Goal: Information Seeking & Learning: Learn about a topic

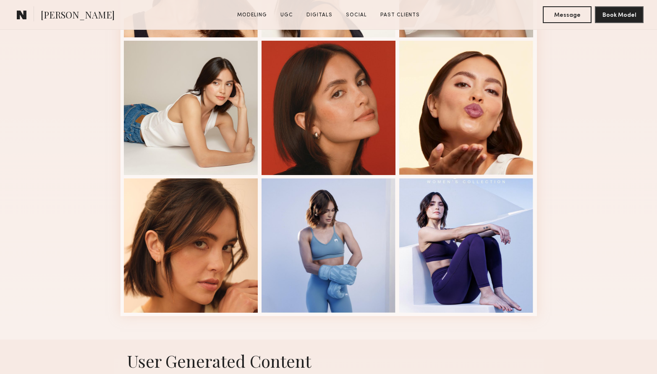
scroll to position [346, 0]
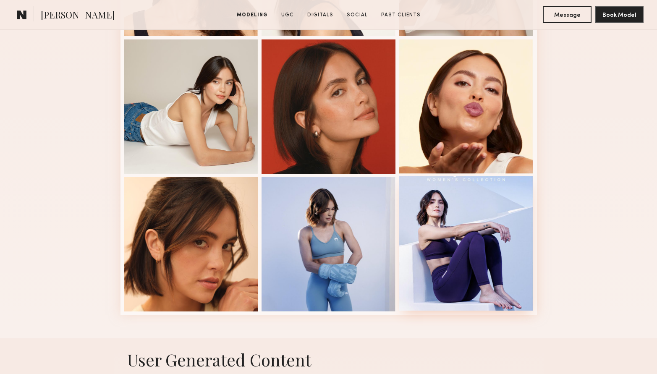
click at [489, 217] on div at bounding box center [466, 243] width 134 height 134
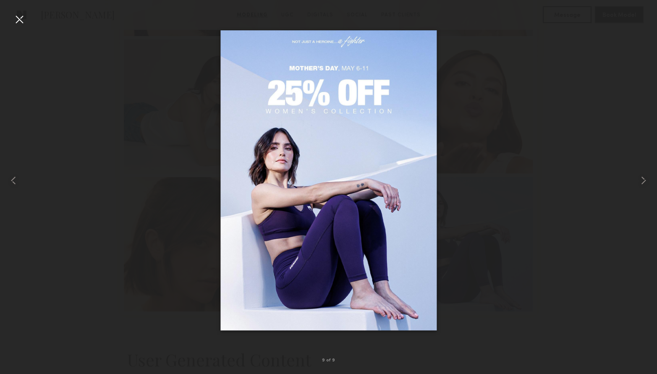
click at [21, 22] on div at bounding box center [19, 19] width 13 height 13
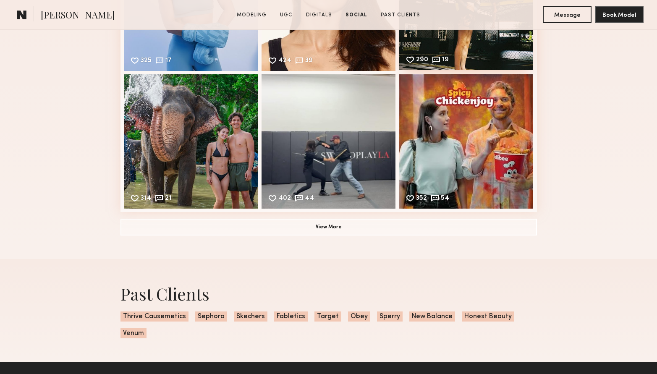
scroll to position [1503, 0]
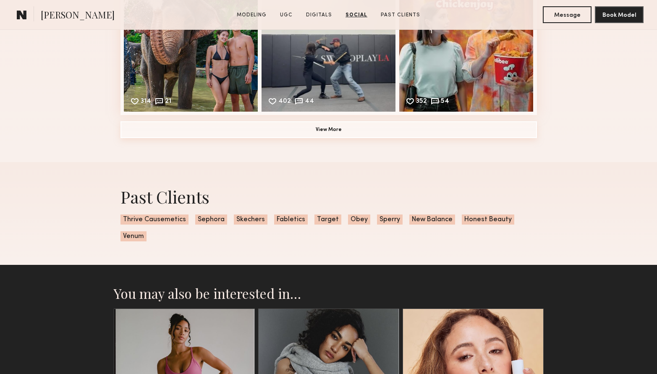
click at [333, 131] on button "View More" at bounding box center [328, 129] width 416 height 17
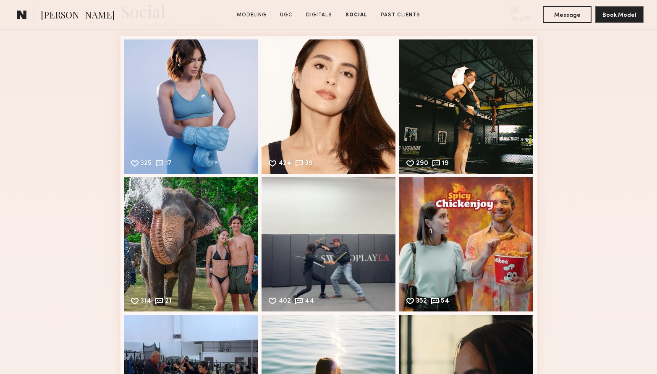
scroll to position [1211, 0]
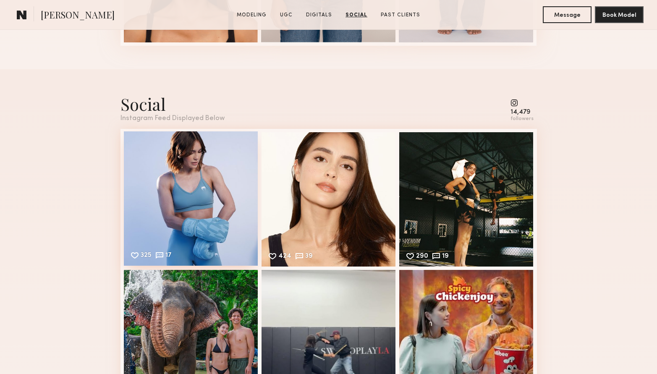
click at [170, 188] on div "325 17 Likes & comments displayed to show model’s engagement" at bounding box center [191, 198] width 134 height 134
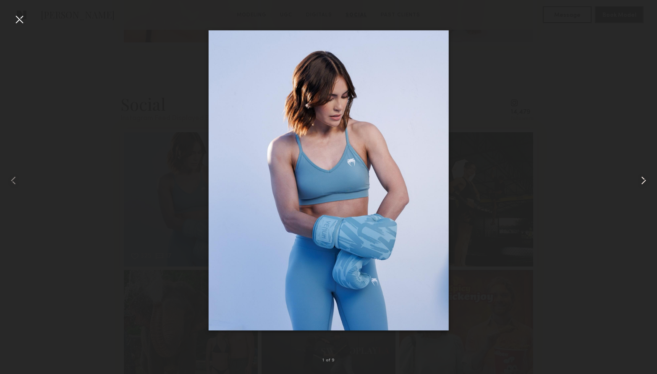
click at [644, 177] on common-icon at bounding box center [642, 180] width 13 height 13
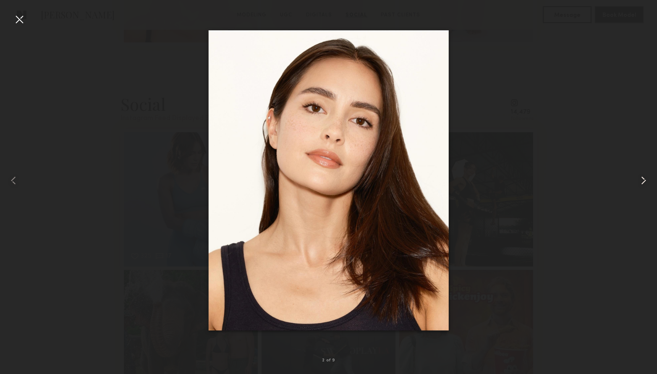
click at [644, 177] on common-icon at bounding box center [642, 180] width 13 height 13
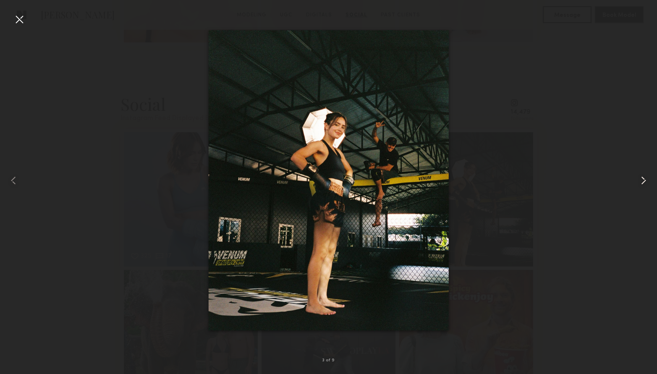
click at [644, 177] on common-icon at bounding box center [642, 180] width 13 height 13
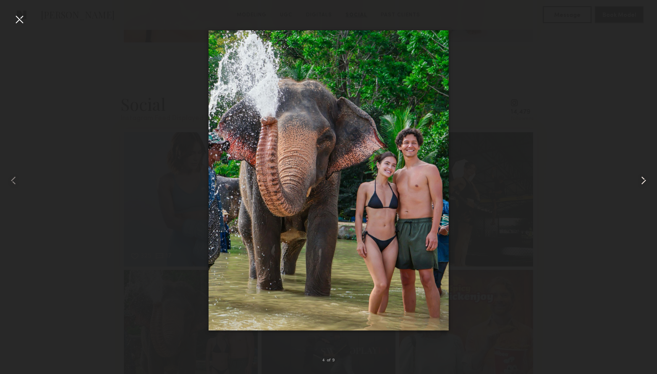
click at [644, 177] on common-icon at bounding box center [642, 180] width 13 height 13
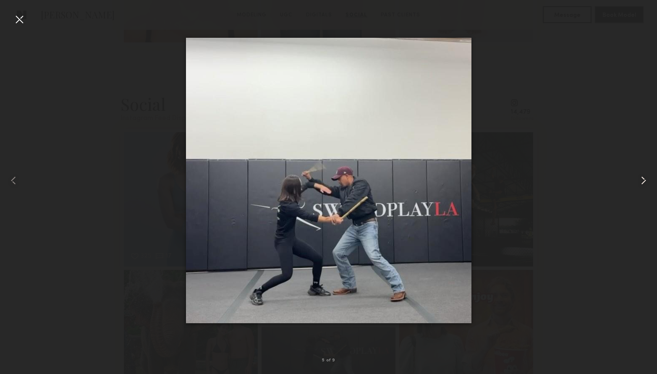
click at [644, 177] on common-icon at bounding box center [642, 180] width 13 height 13
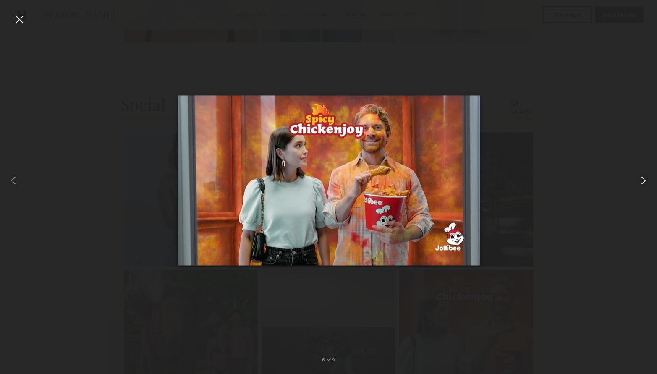
click at [644, 177] on common-icon at bounding box center [642, 180] width 13 height 13
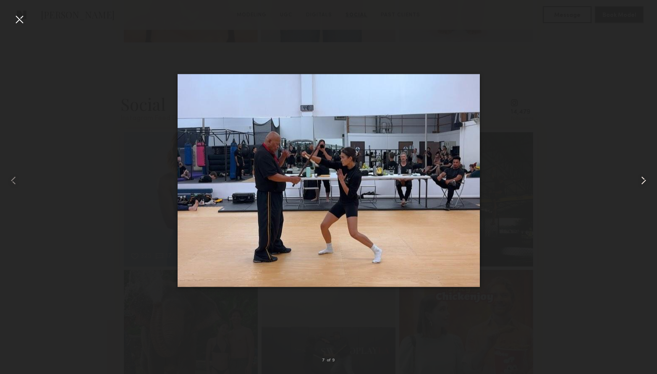
click at [644, 177] on common-icon at bounding box center [642, 180] width 13 height 13
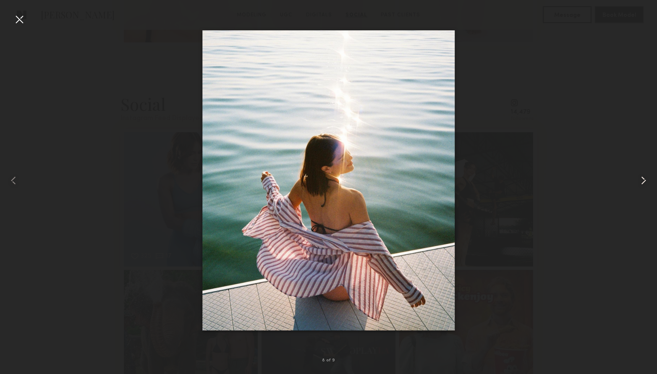
click at [644, 177] on common-icon at bounding box center [642, 180] width 13 height 13
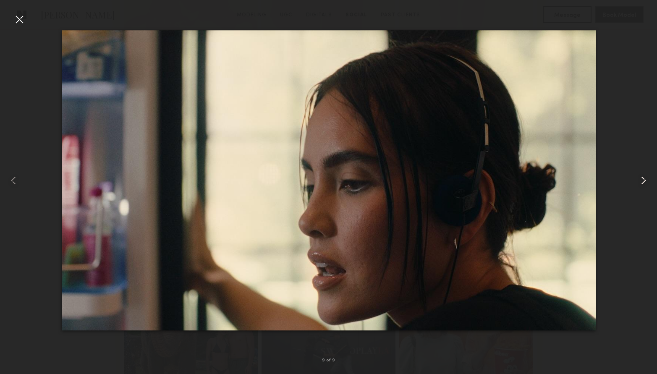
click at [644, 177] on common-icon at bounding box center [642, 180] width 13 height 13
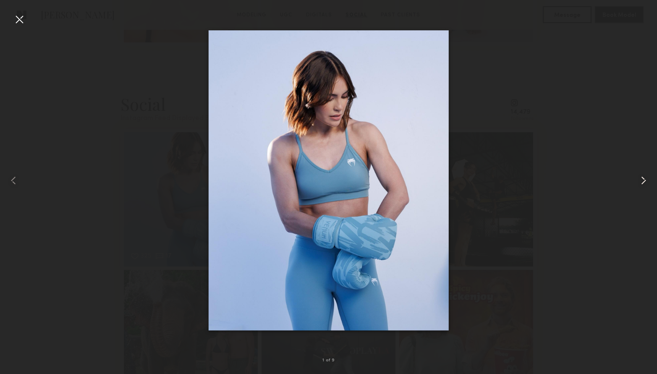
click at [644, 177] on common-icon at bounding box center [642, 180] width 13 height 13
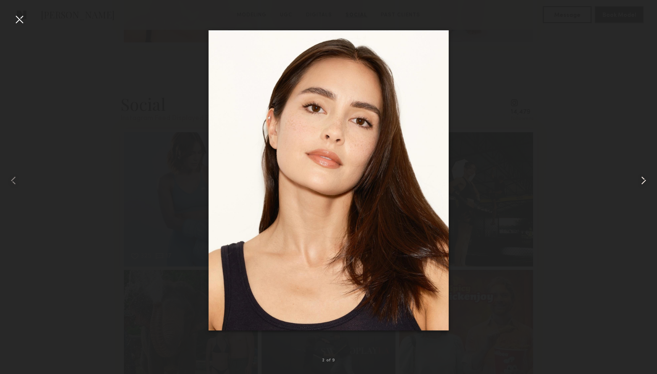
click at [644, 177] on common-icon at bounding box center [642, 180] width 13 height 13
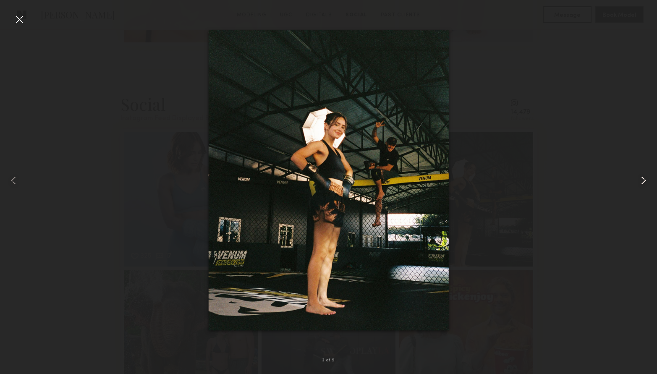
click at [644, 177] on common-icon at bounding box center [642, 180] width 13 height 13
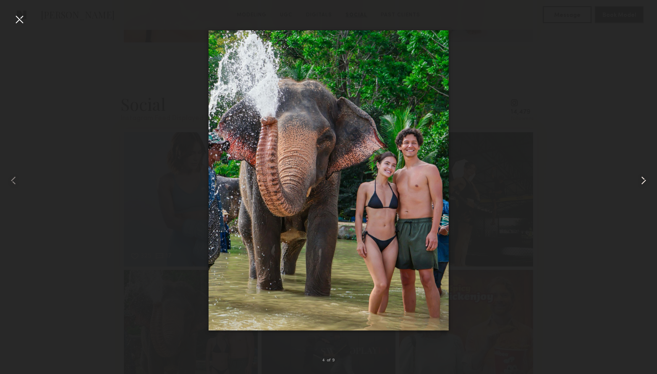
click at [644, 177] on common-icon at bounding box center [642, 180] width 13 height 13
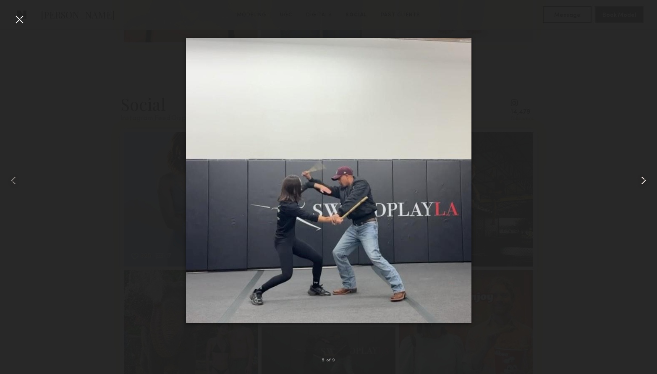
click at [644, 177] on common-icon at bounding box center [642, 180] width 13 height 13
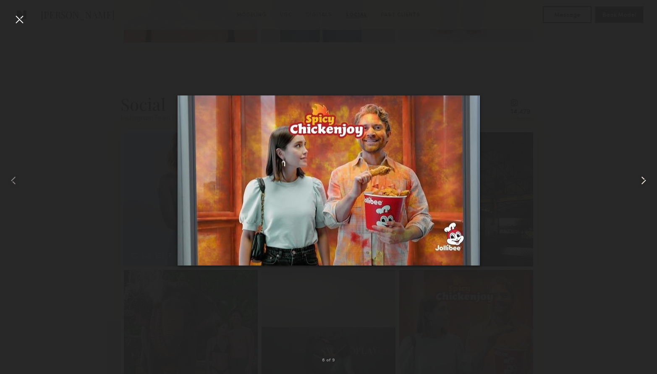
click at [644, 177] on common-icon at bounding box center [642, 180] width 13 height 13
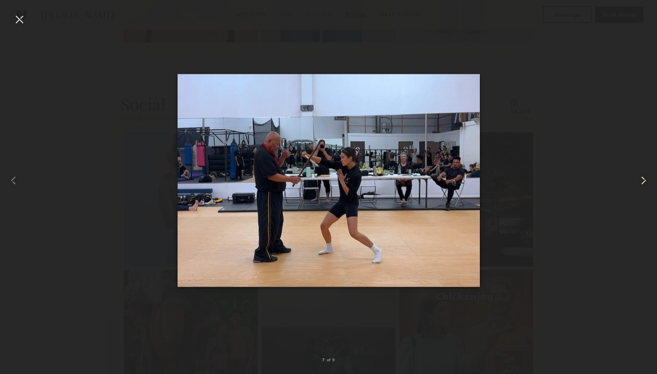
click at [644, 177] on common-icon at bounding box center [642, 180] width 13 height 13
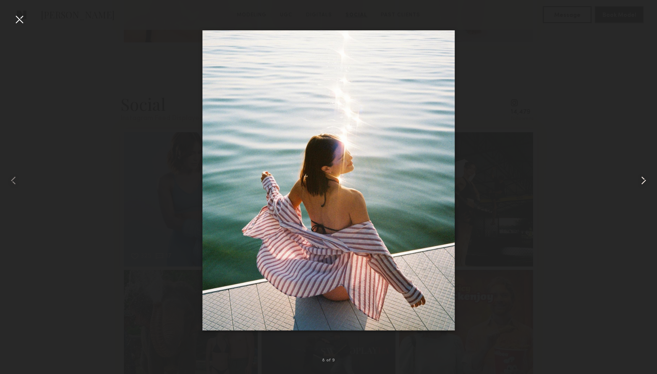
click at [646, 183] on common-icon at bounding box center [642, 180] width 13 height 13
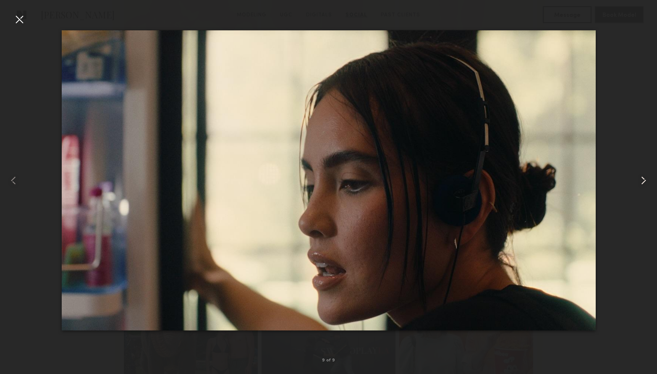
click at [644, 180] on common-icon at bounding box center [642, 180] width 13 height 13
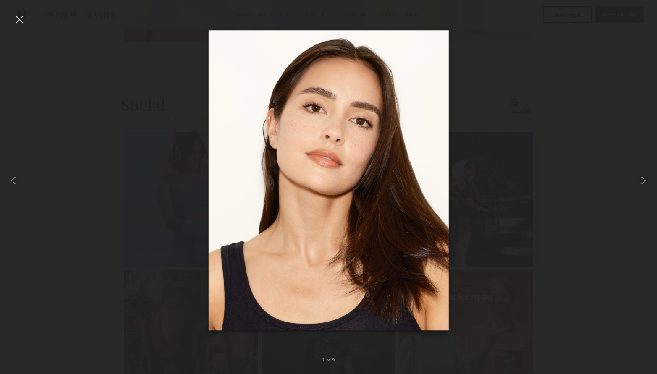
click at [15, 16] on div at bounding box center [19, 19] width 13 height 13
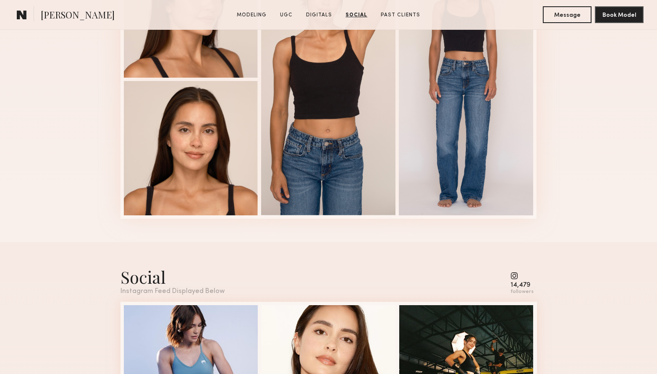
scroll to position [833, 0]
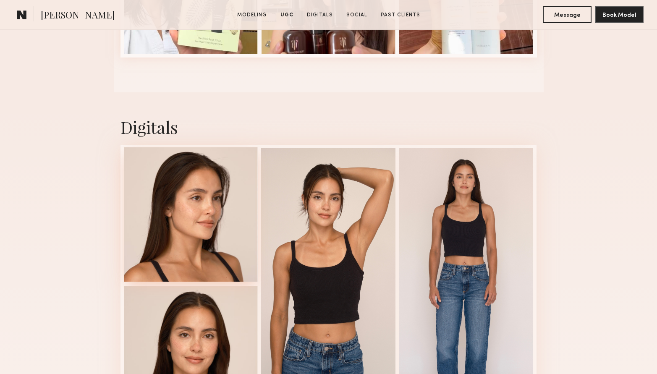
click at [192, 188] on div at bounding box center [191, 214] width 134 height 134
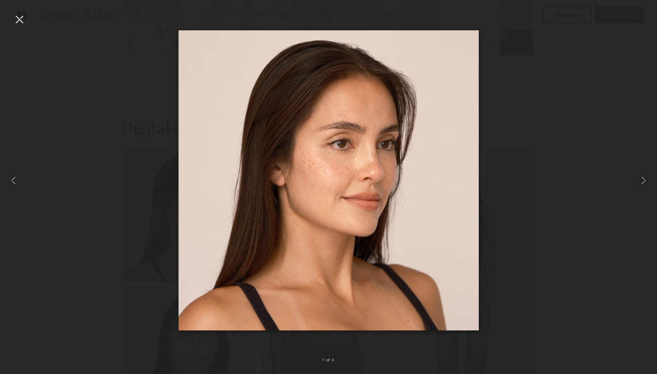
click at [19, 18] on div at bounding box center [19, 19] width 13 height 13
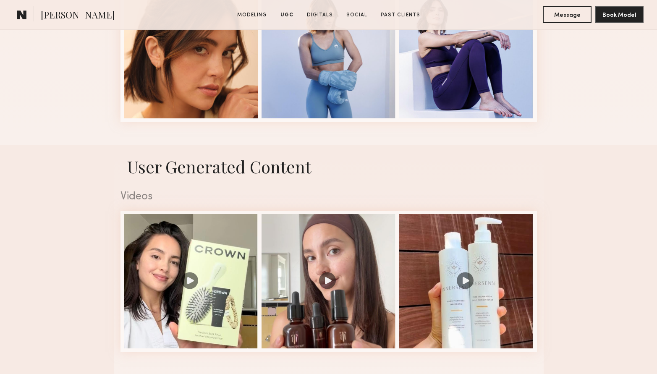
scroll to position [500, 0]
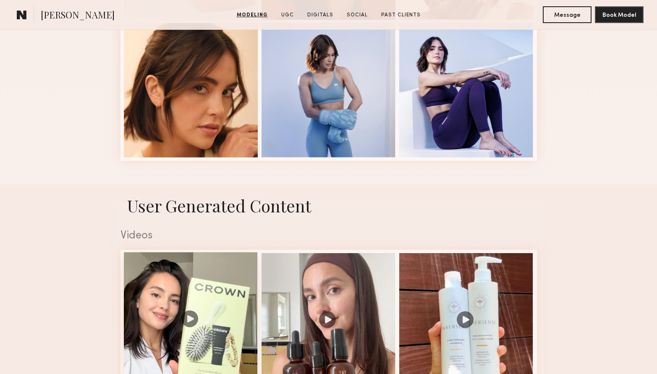
click at [173, 282] on div at bounding box center [191, 319] width 134 height 134
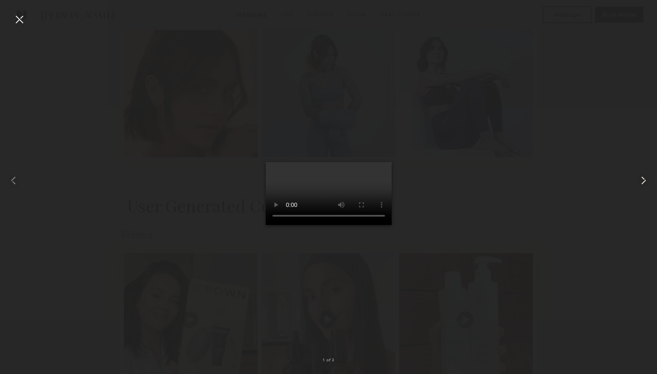
click at [647, 181] on common-icon at bounding box center [642, 180] width 13 height 13
click at [19, 19] on div at bounding box center [19, 19] width 13 height 13
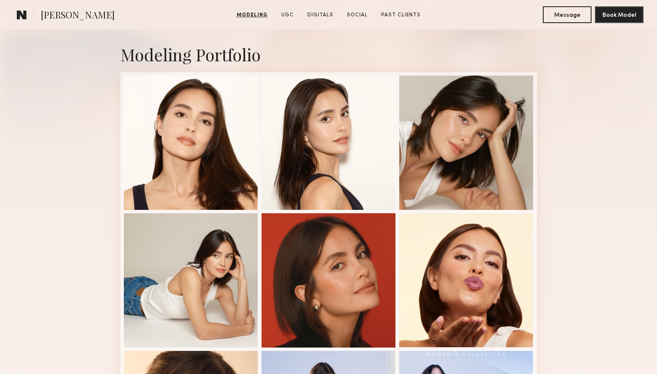
scroll to position [77, 0]
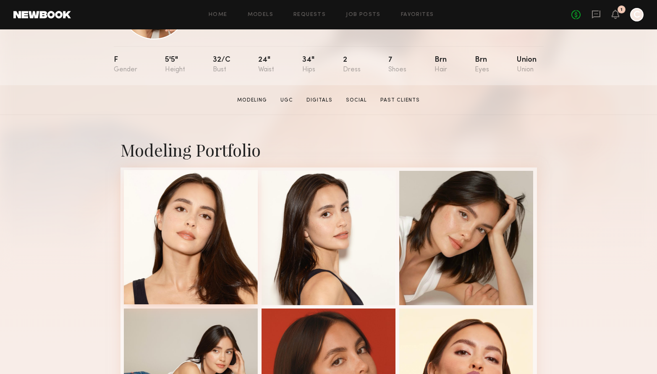
click at [201, 217] on div at bounding box center [191, 237] width 134 height 134
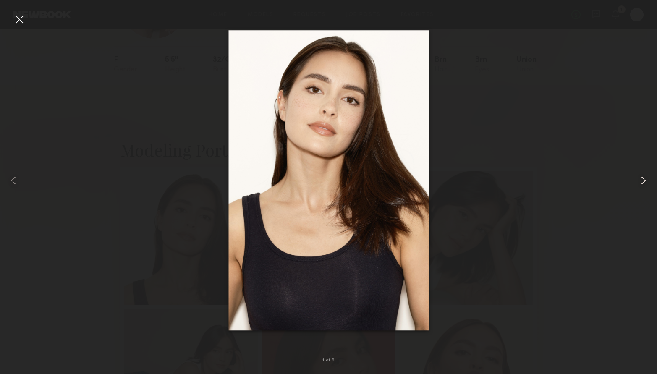
click at [644, 181] on common-icon at bounding box center [642, 180] width 13 height 13
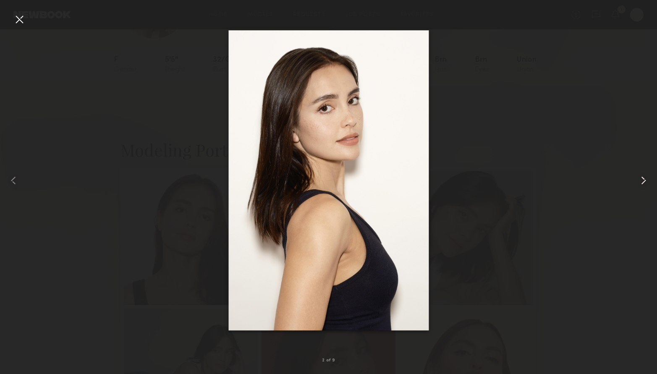
click at [644, 181] on common-icon at bounding box center [642, 180] width 13 height 13
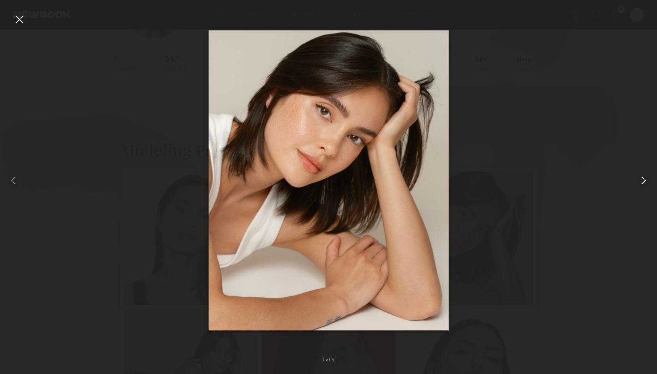
click at [644, 181] on common-icon at bounding box center [642, 180] width 13 height 13
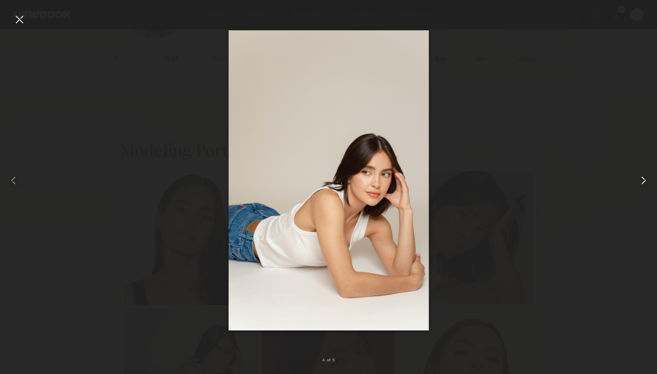
click at [644, 181] on common-icon at bounding box center [642, 180] width 13 height 13
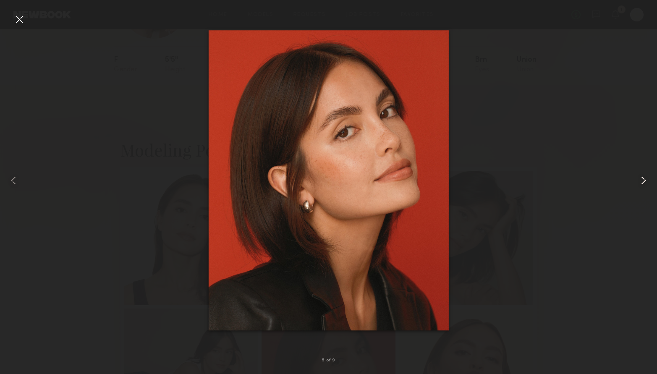
click at [644, 181] on common-icon at bounding box center [642, 180] width 13 height 13
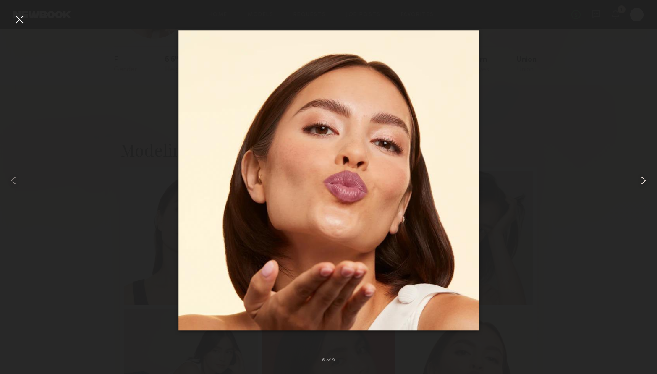
click at [644, 181] on common-icon at bounding box center [642, 180] width 13 height 13
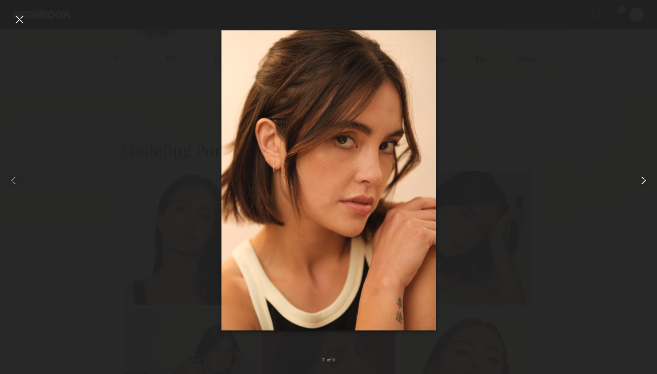
click at [645, 183] on common-icon at bounding box center [642, 180] width 13 height 13
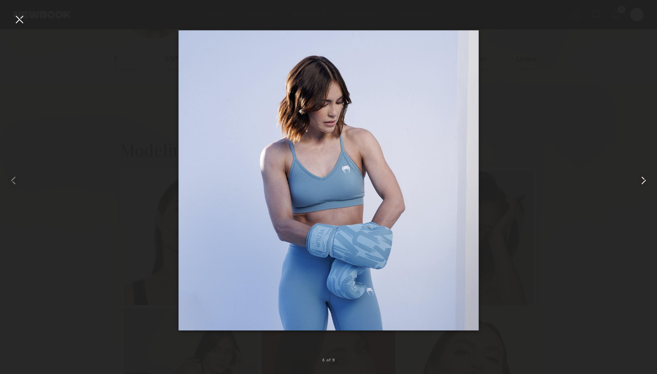
click at [645, 183] on common-icon at bounding box center [642, 180] width 13 height 13
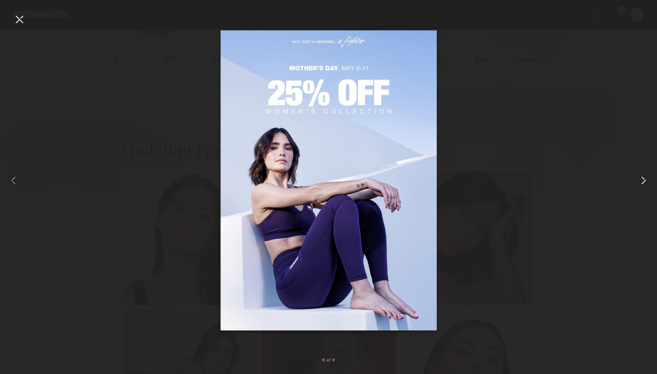
click at [648, 181] on common-icon at bounding box center [642, 180] width 13 height 13
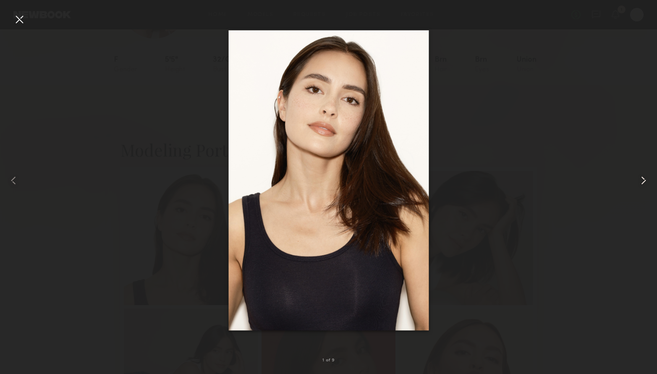
click at [642, 181] on common-icon at bounding box center [642, 180] width 13 height 13
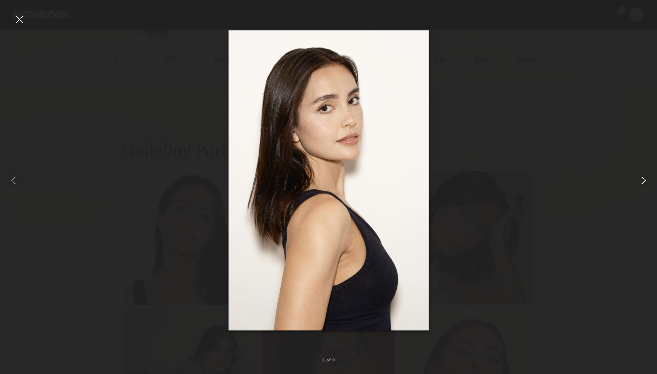
click at [642, 181] on common-icon at bounding box center [642, 180] width 13 height 13
